Goal: Entertainment & Leisure: Browse casually

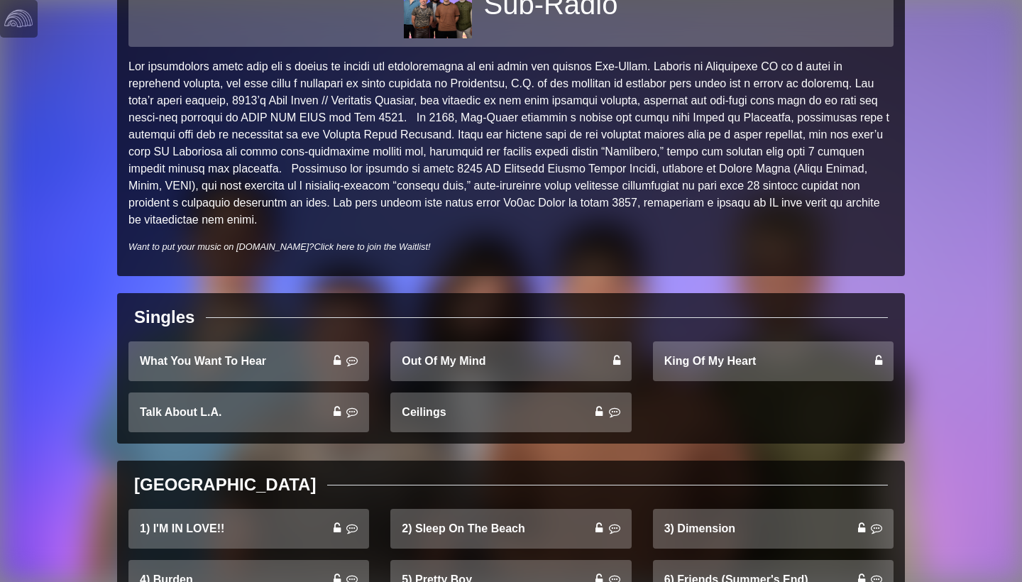
scroll to position [100, 0]
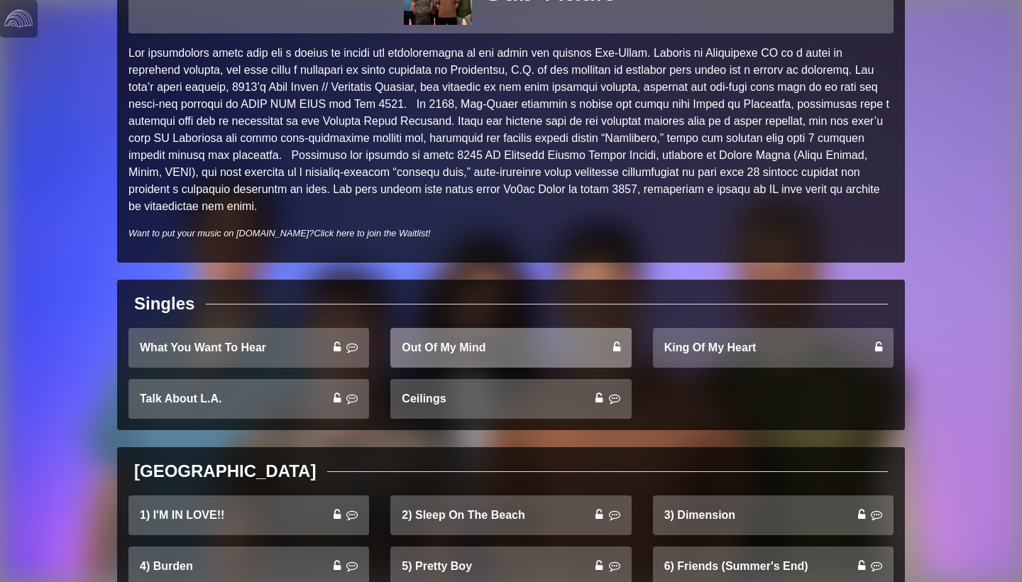
click at [476, 354] on link "Out Of My Mind" at bounding box center [510, 348] width 241 height 40
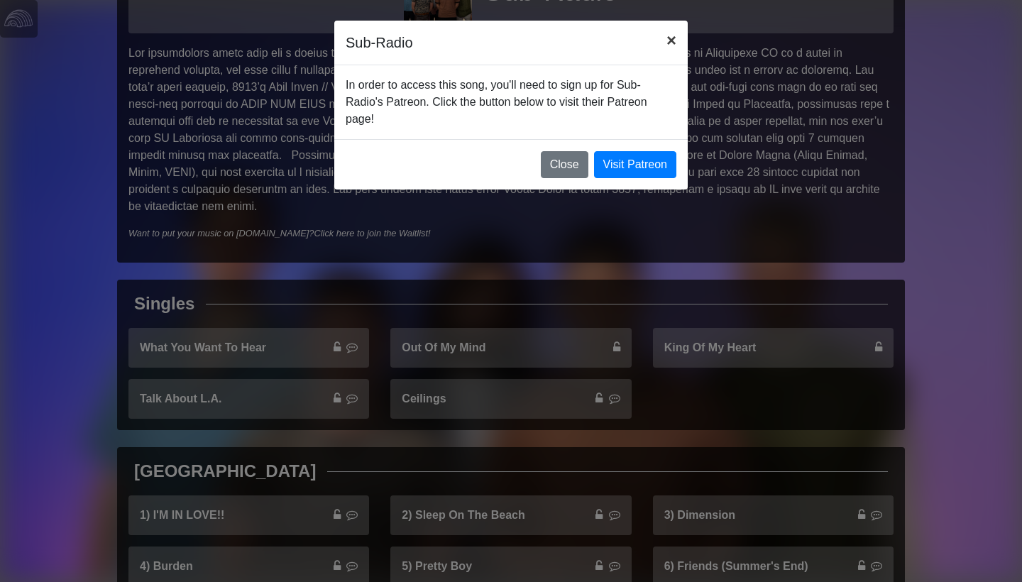
click at [672, 43] on span "×" at bounding box center [671, 40] width 10 height 19
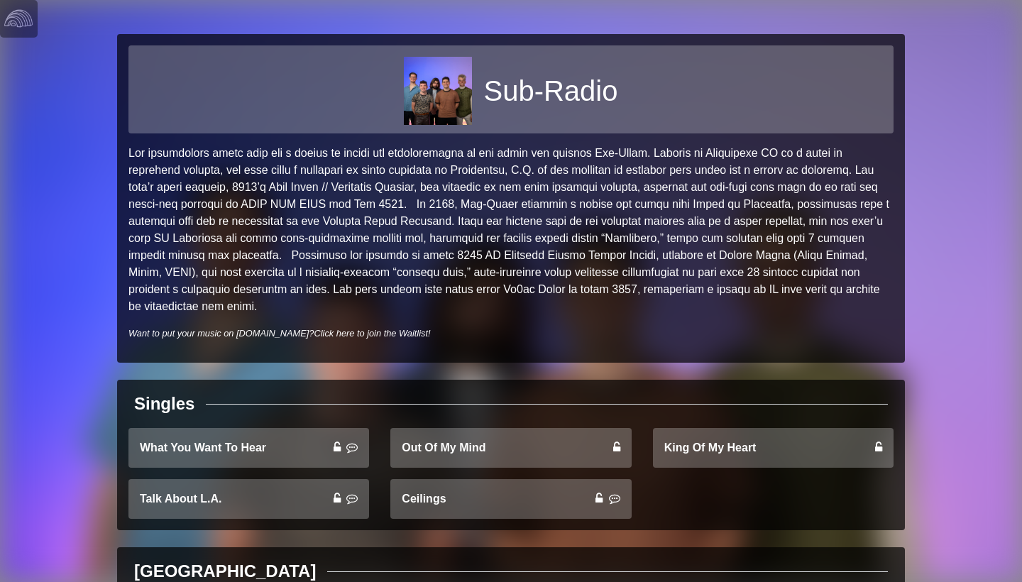
scroll to position [0, 0]
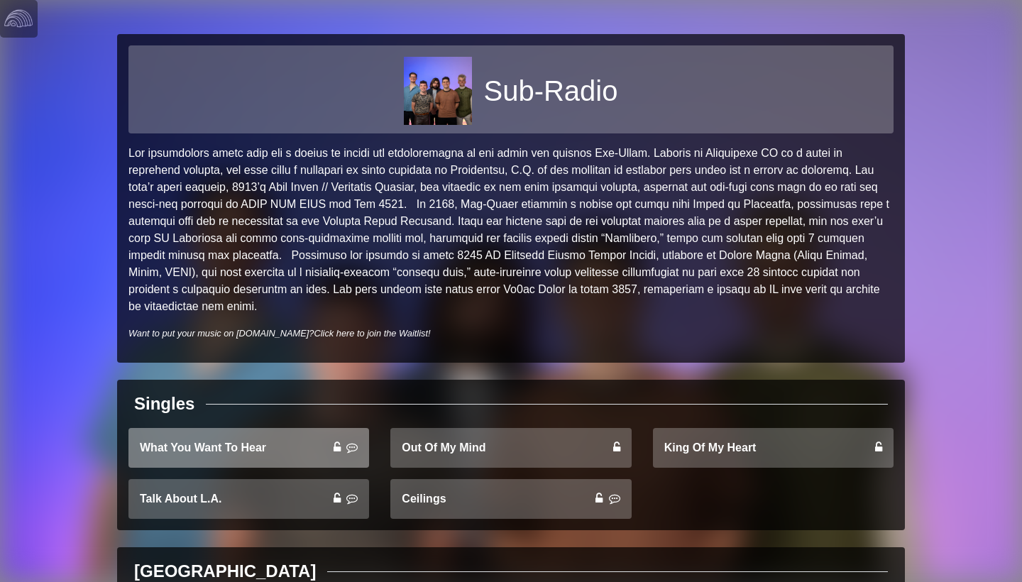
click at [239, 450] on link "What You Want To Hear" at bounding box center [248, 448] width 241 height 40
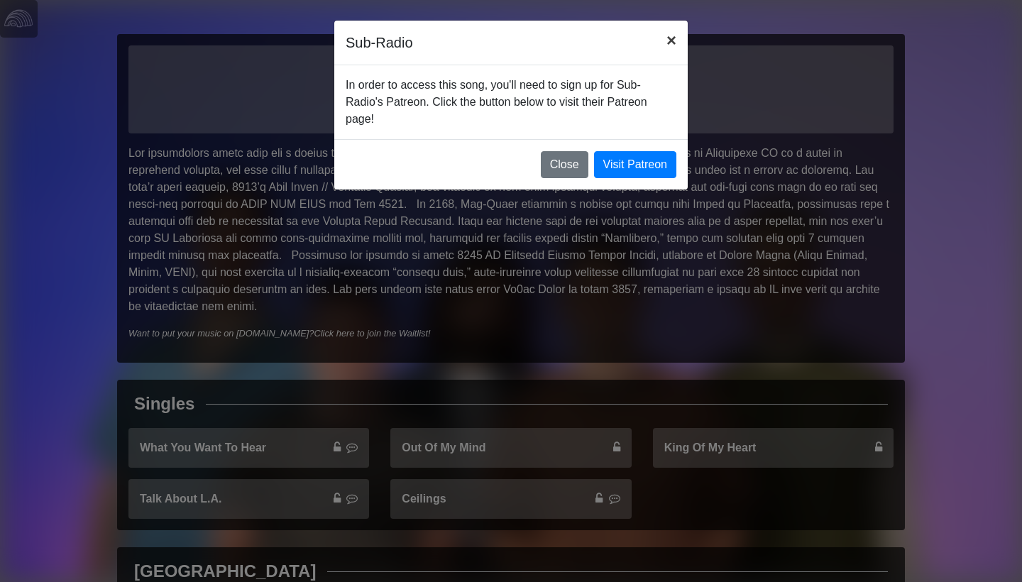
click at [664, 42] on button "×" at bounding box center [671, 41] width 33 height 40
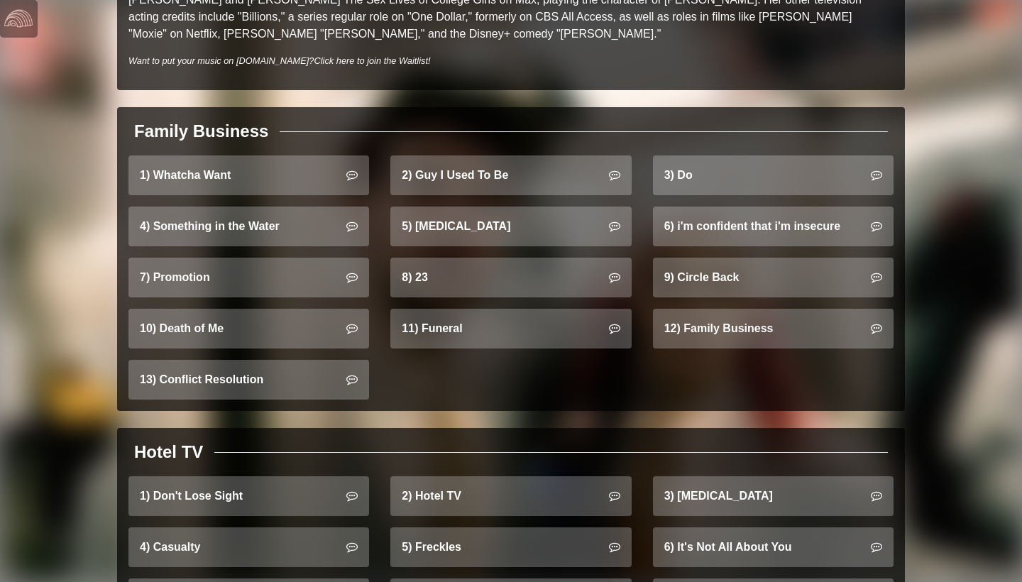
scroll to position [836, 0]
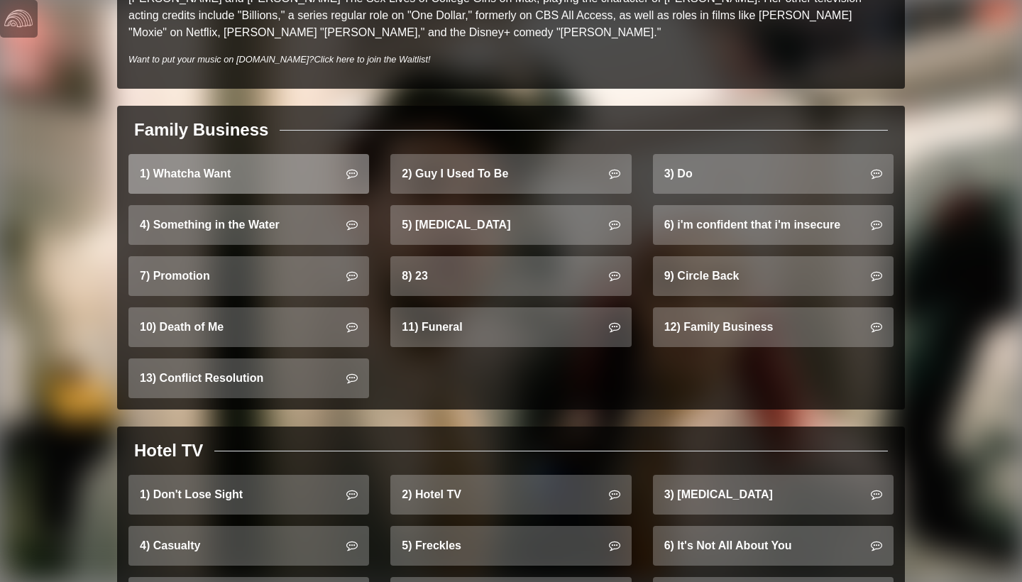
click at [270, 155] on link "1) Whatcha Want" at bounding box center [248, 174] width 241 height 40
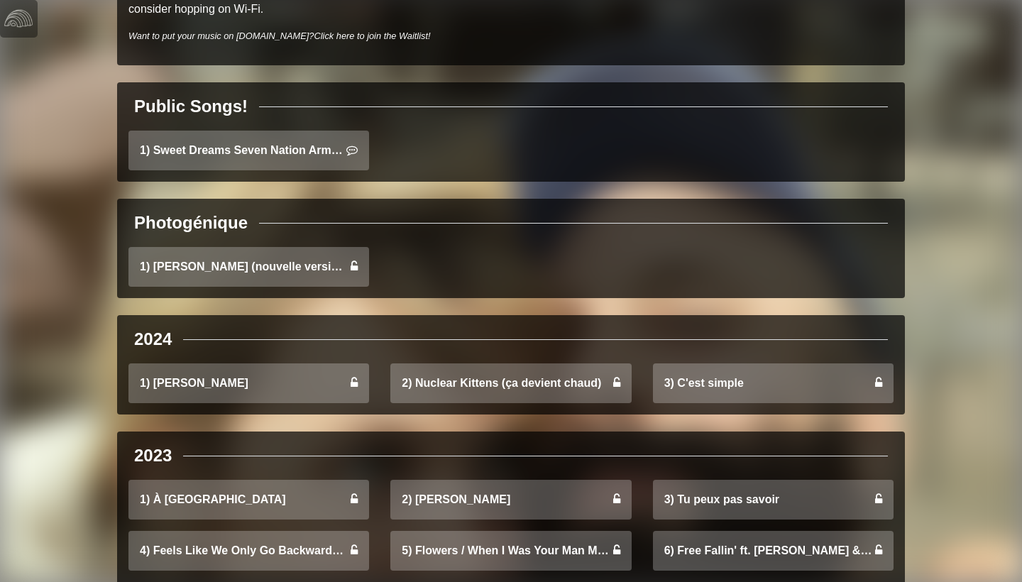
scroll to position [317, 0]
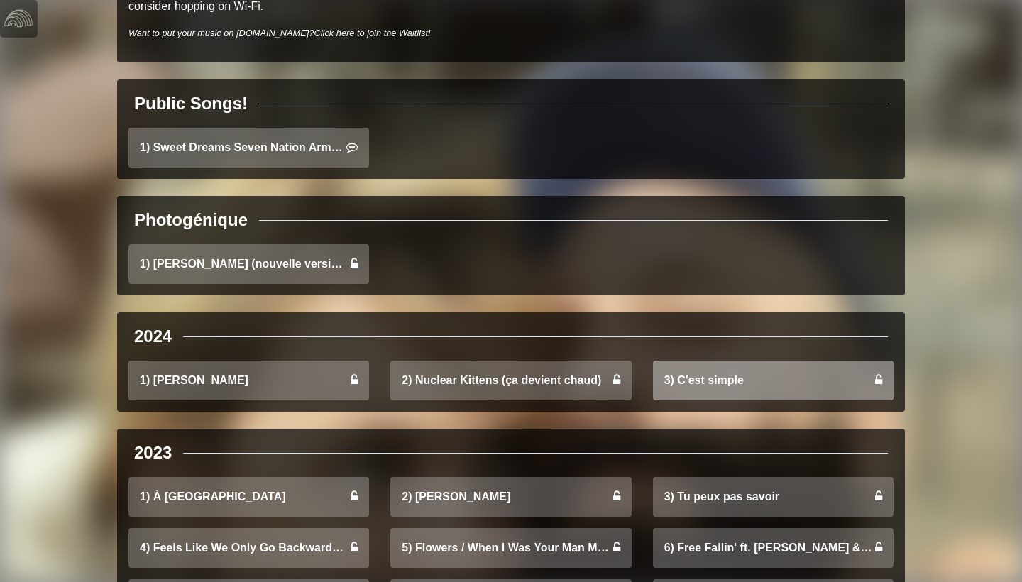
click at [731, 385] on link "3) C'est simple" at bounding box center [773, 380] width 241 height 40
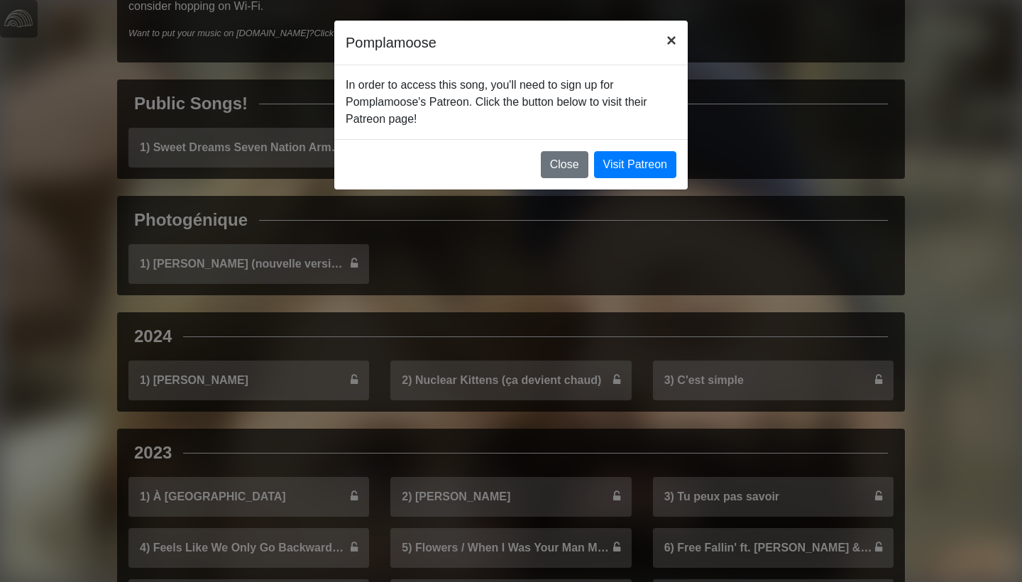
click at [668, 48] on span "×" at bounding box center [671, 40] width 10 height 19
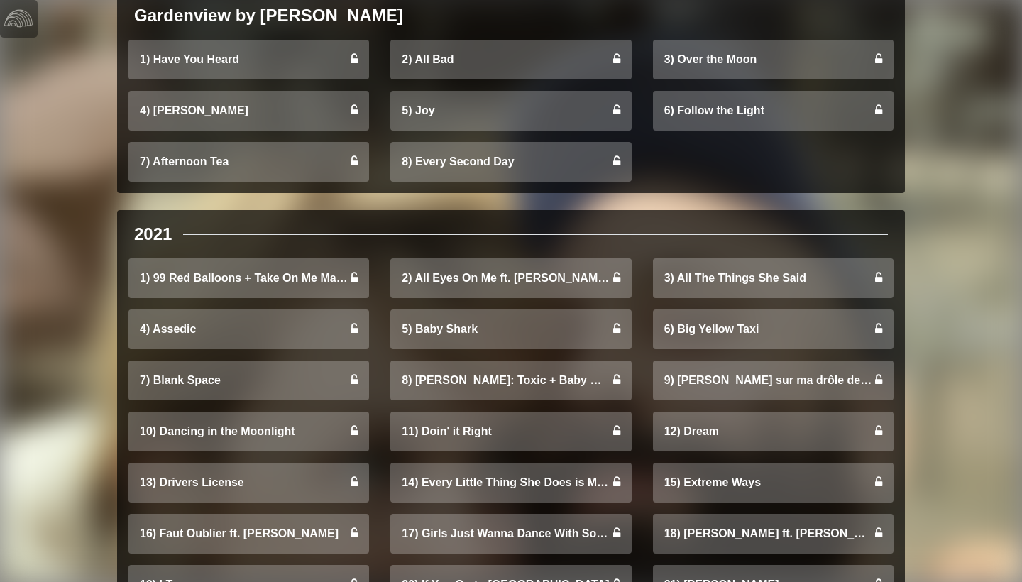
scroll to position [1705, 0]
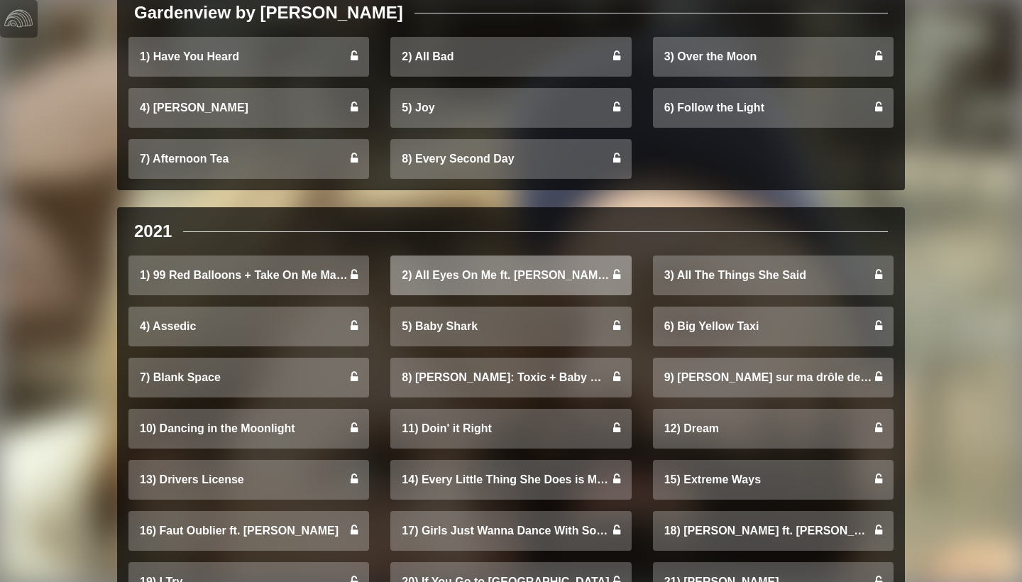
click at [556, 273] on link "2) All Eyes On Me ft. Nick Campbell Destroys, Swatkins" at bounding box center [510, 275] width 241 height 40
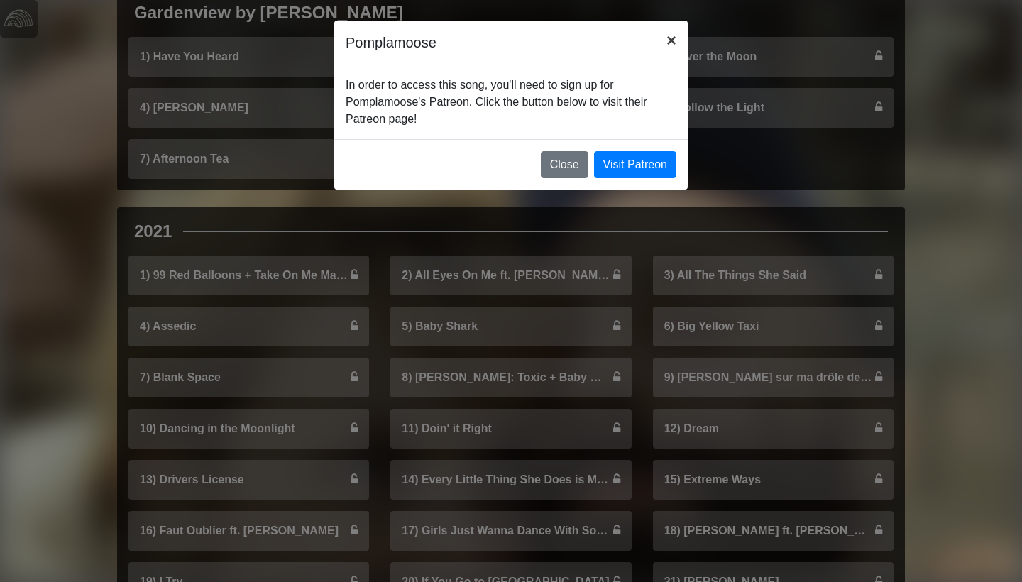
click at [671, 40] on span "×" at bounding box center [671, 40] width 10 height 19
